Goal: Transaction & Acquisition: Purchase product/service

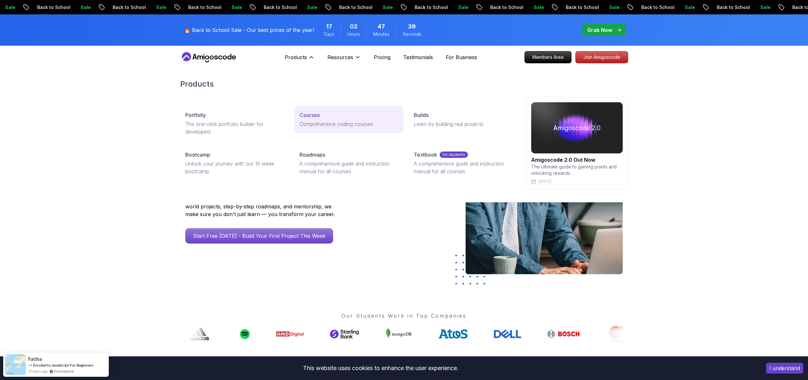
click at [306, 113] on p "Courses" at bounding box center [310, 115] width 20 height 8
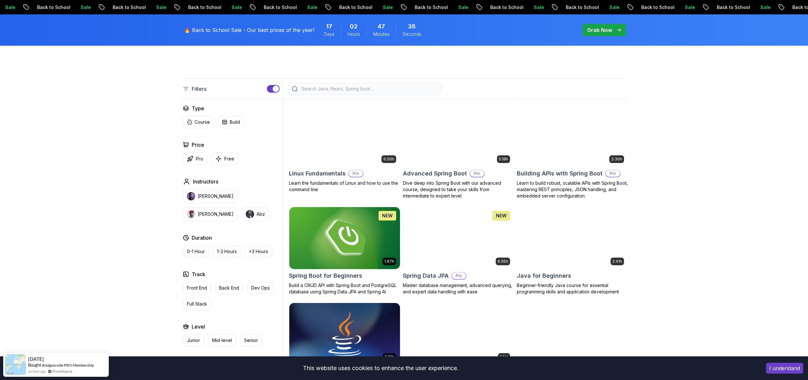
scroll to position [164, 0]
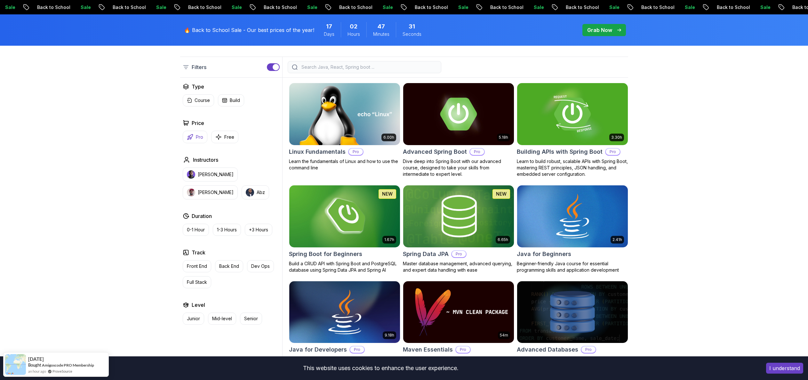
click at [197, 138] on p "Pro" at bounding box center [199, 137] width 7 height 6
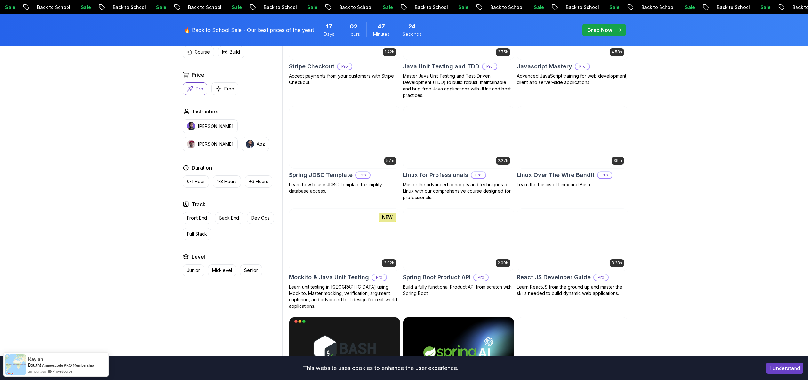
scroll to position [1153, 0]
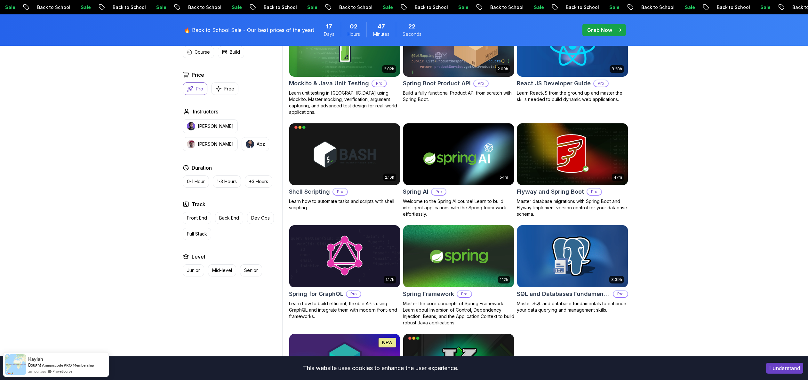
click at [790, 372] on button "I understand" at bounding box center [784, 368] width 37 height 11
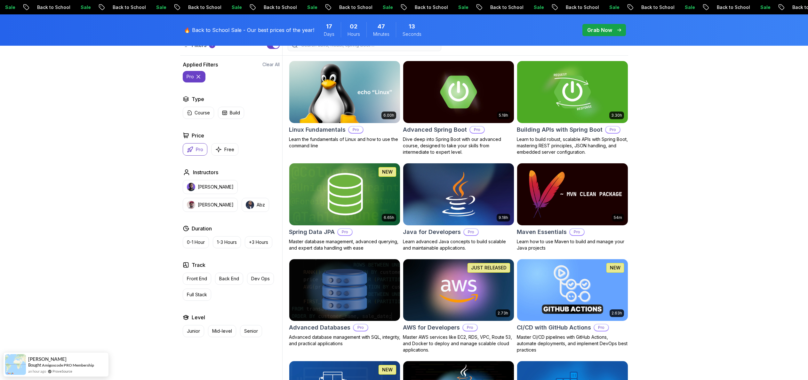
scroll to position [0, 0]
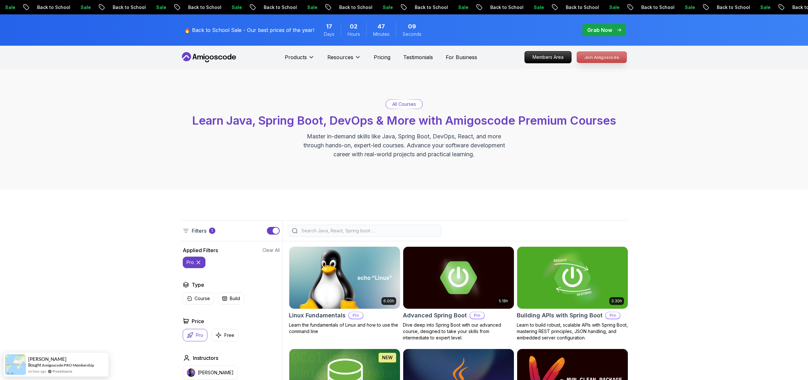
click at [601, 53] on p "Join Amigoscode" at bounding box center [602, 57] width 50 height 11
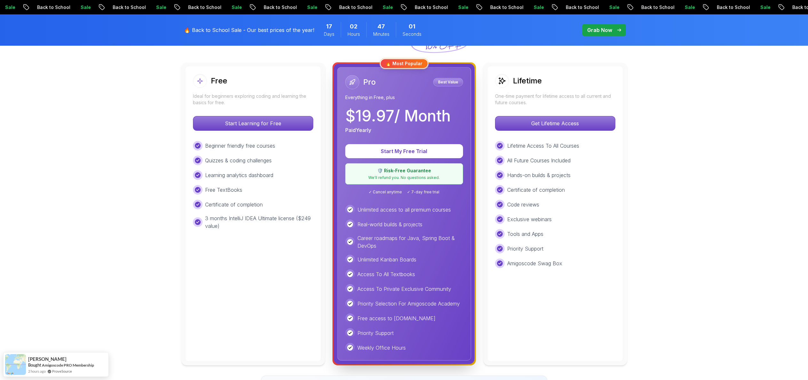
scroll to position [106, 0]
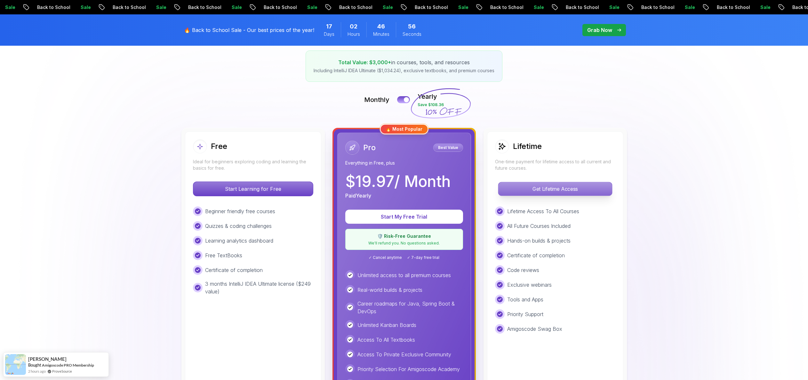
click at [552, 184] on p "Get Lifetime Access" at bounding box center [555, 188] width 114 height 13
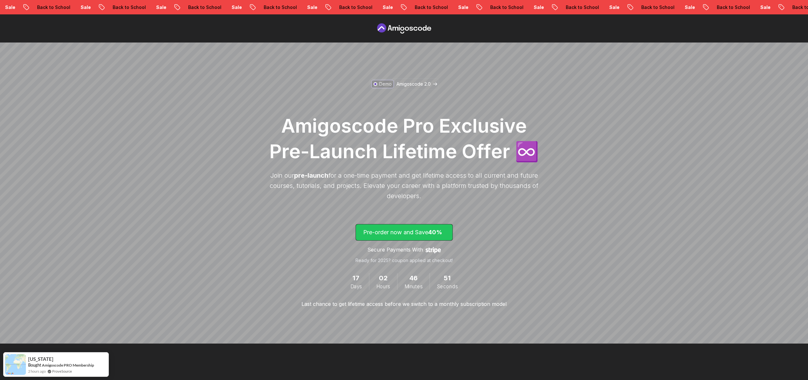
click at [445, 232] on span "lifetime-access" at bounding box center [404, 233] width 97 height 16
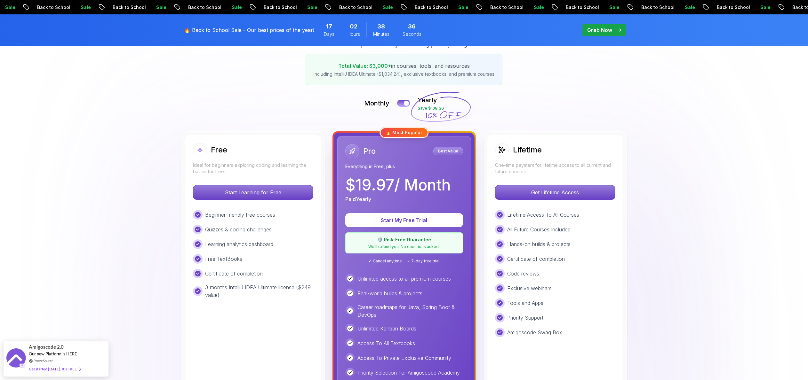
scroll to position [7, 0]
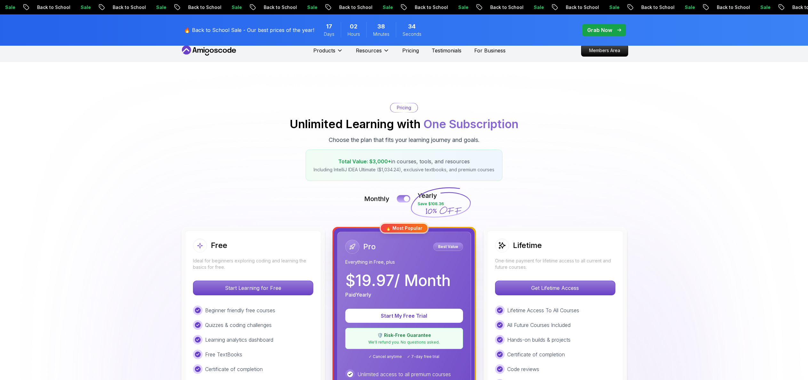
click at [403, 197] on button at bounding box center [403, 198] width 13 height 7
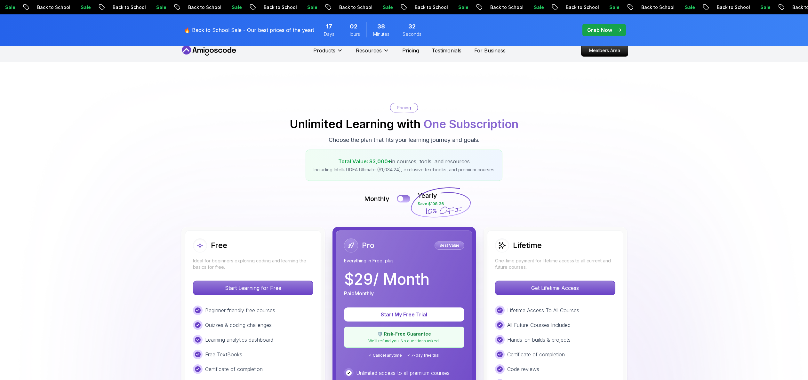
click at [406, 196] on button at bounding box center [403, 198] width 13 height 7
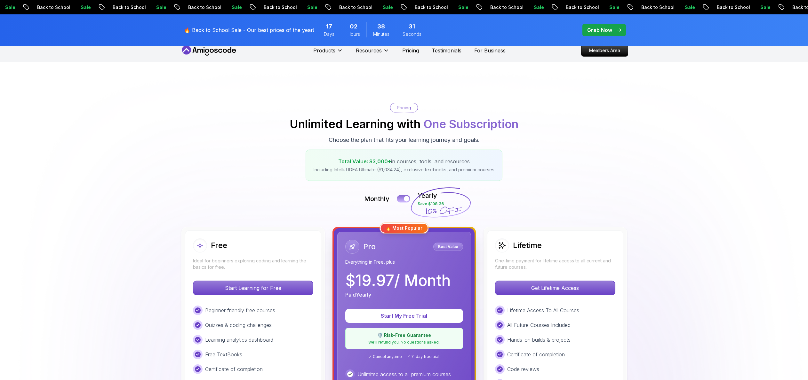
click at [401, 196] on button at bounding box center [403, 198] width 13 height 7
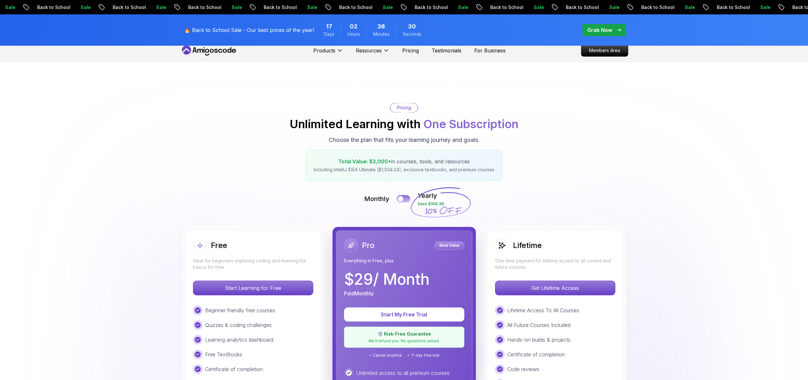
click at [401, 196] on button at bounding box center [403, 198] width 13 height 7
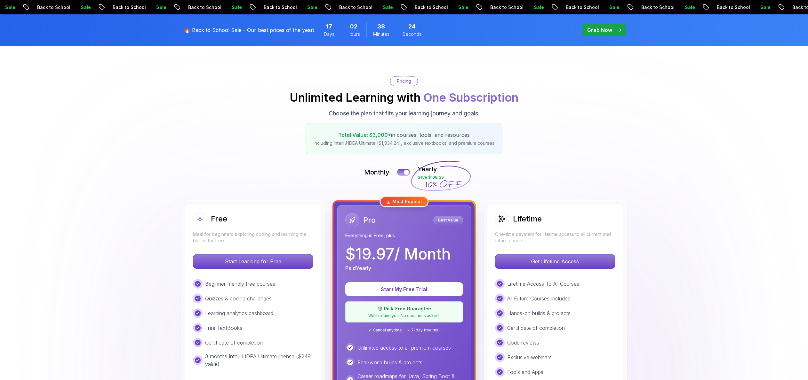
scroll to position [0, 0]
